Goal: Find contact information: Find contact information

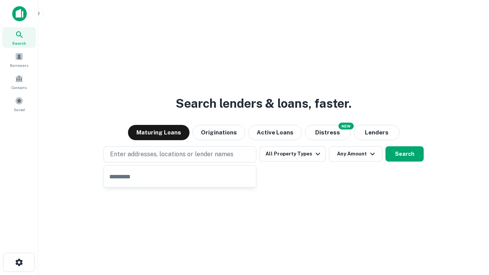
type input "**********"
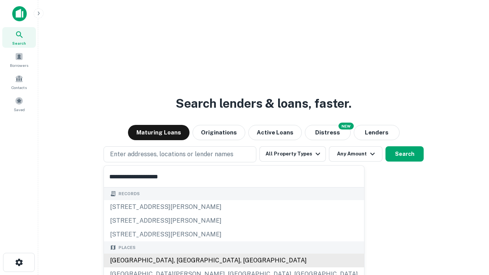
click at [183, 261] on div "Santa Monica, CA, USA" at bounding box center [234, 261] width 260 height 14
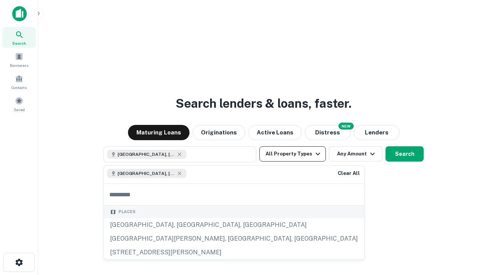
click at [293, 154] on button "All Property Types" at bounding box center [292, 153] width 66 height 15
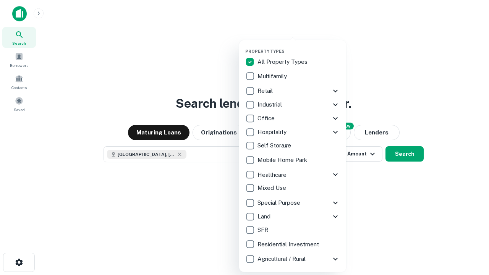
click at [299, 46] on button "button" at bounding box center [298, 46] width 107 height 0
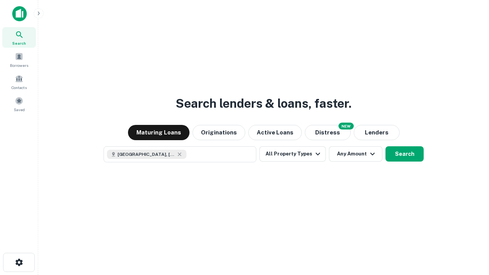
scroll to position [12, 0]
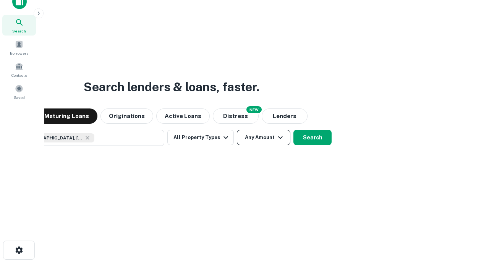
click at [237, 130] on button "Any Amount" at bounding box center [264, 137] width 54 height 15
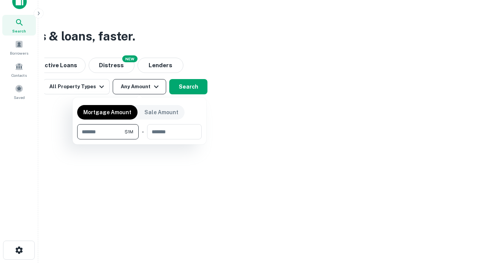
type input "*******"
click at [139, 139] on button "button" at bounding box center [139, 139] width 125 height 0
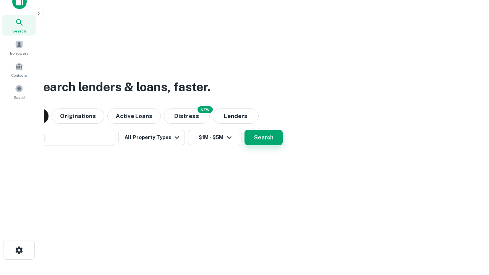
click at [245, 130] on button "Search" at bounding box center [264, 137] width 38 height 15
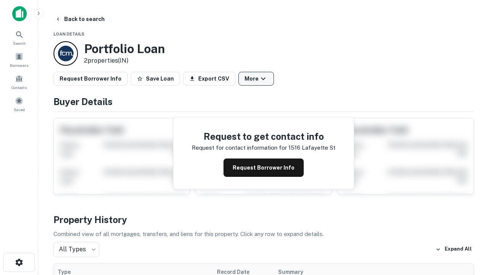
click at [256, 79] on button "More" at bounding box center [256, 79] width 36 height 14
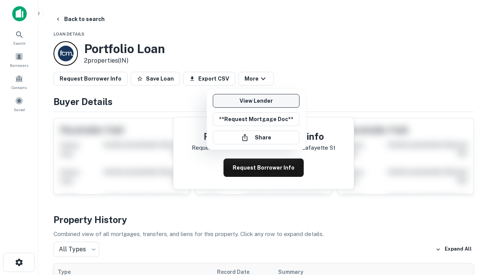
click at [256, 101] on link "View Lender" at bounding box center [256, 101] width 87 height 14
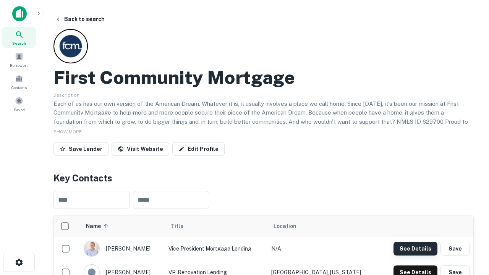
click at [415, 248] on button "See Details" at bounding box center [416, 249] width 44 height 14
click at [19, 263] on icon "button" at bounding box center [19, 262] width 9 height 9
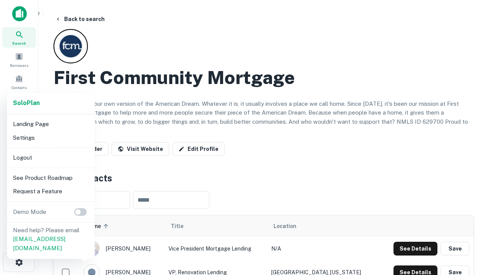
click at [50, 157] on li "Logout" at bounding box center [51, 158] width 82 height 14
